Goal: Transaction & Acquisition: Purchase product/service

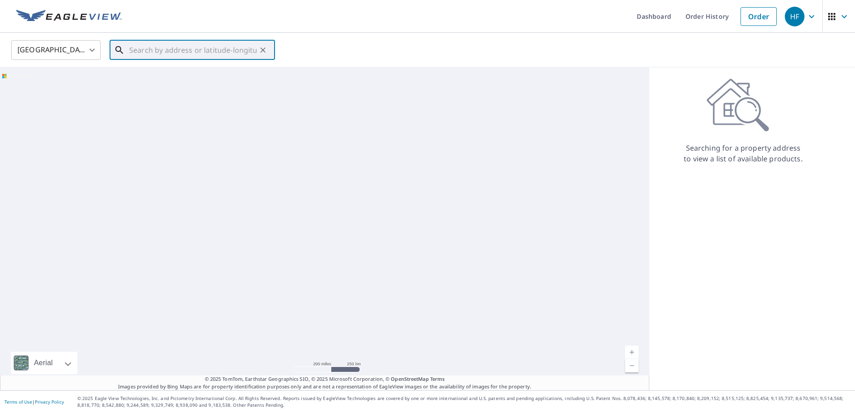
click at [183, 55] on input "text" at bounding box center [192, 50] width 127 height 25
paste input "[STREET_ADDRESS]"
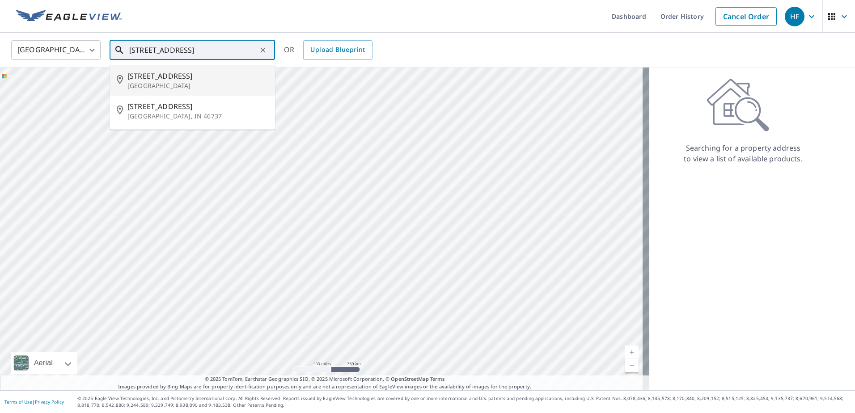
click at [177, 82] on p "[GEOGRAPHIC_DATA]" at bounding box center [197, 85] width 140 height 9
type input "[STREET_ADDRESS]"
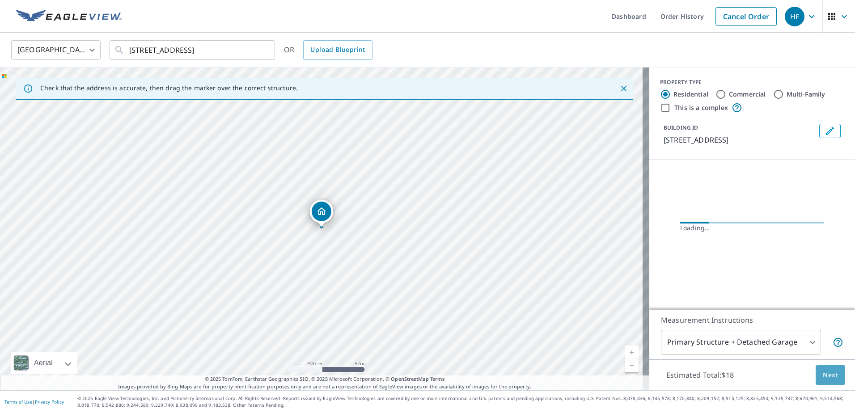
click at [824, 375] on span "Next" at bounding box center [829, 375] width 15 height 11
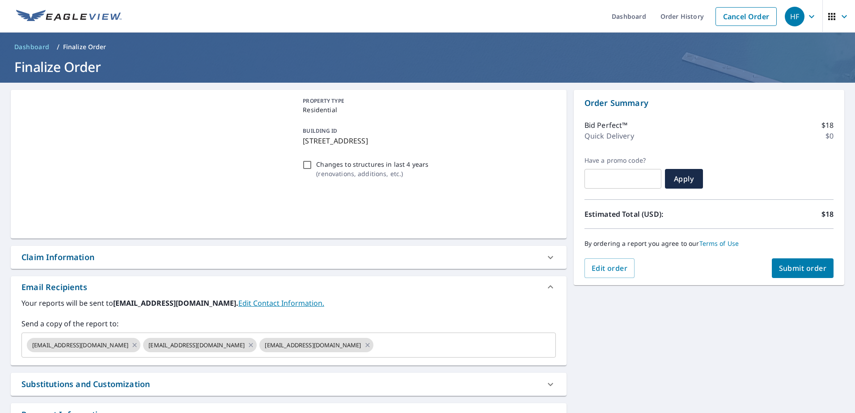
checkbox input "true"
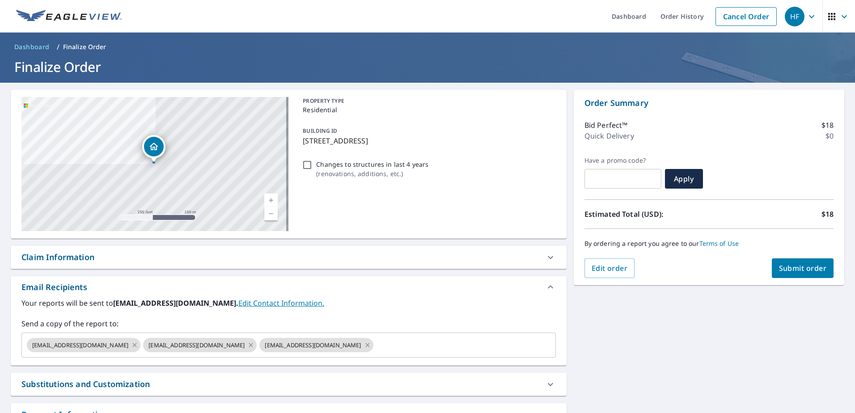
drag, startPoint x: 358, startPoint y: 342, endPoint x: 458, endPoint y: 332, distance: 100.7
click at [375, 342] on input "text" at bounding box center [457, 345] width 164 height 17
paste input "[EMAIL_ADDRESS][DOMAIN_NAME]"
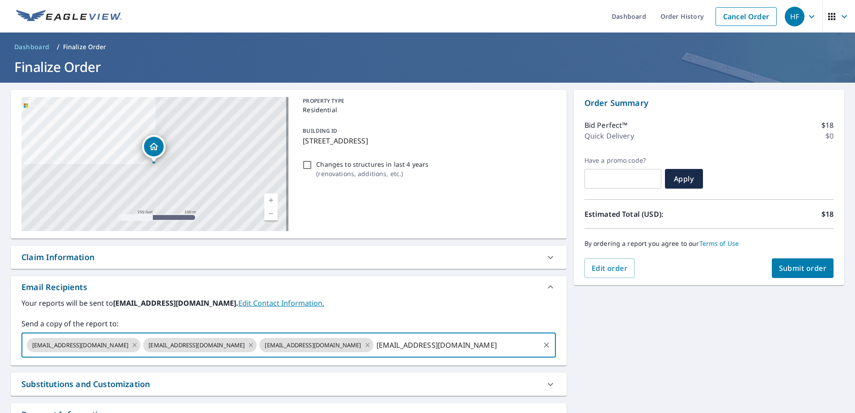
type input "[EMAIL_ADDRESS][DOMAIN_NAME]"
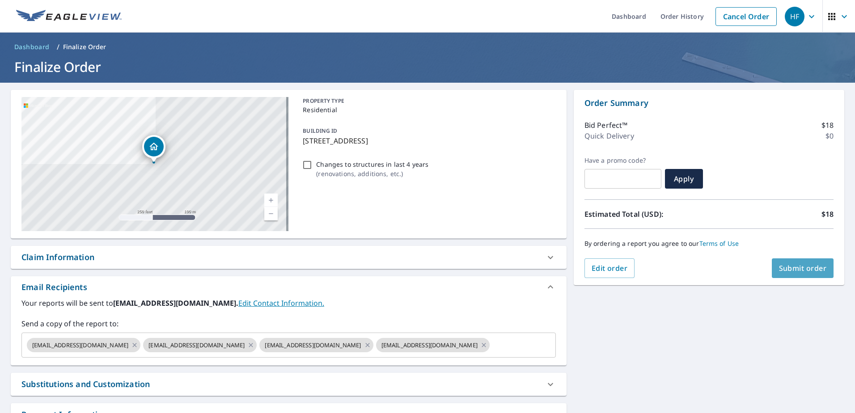
click at [794, 269] on span "Submit order" at bounding box center [803, 268] width 48 height 10
checkbox input "true"
